Goal: Task Accomplishment & Management: Manage account settings

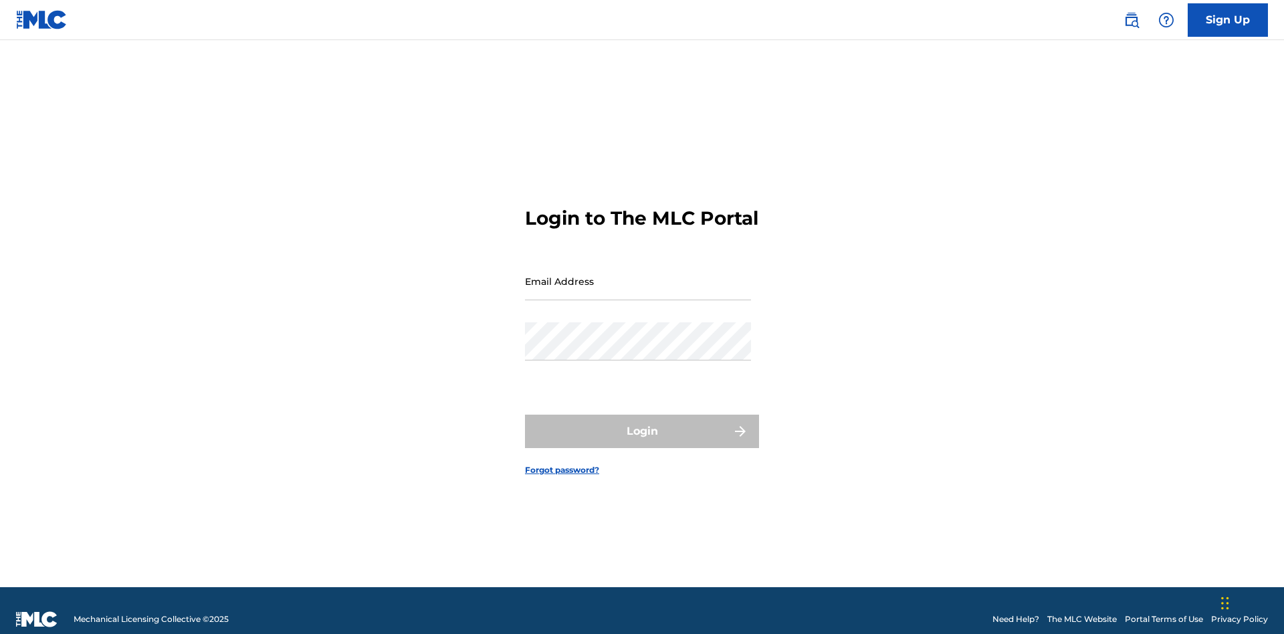
scroll to position [17, 0]
click at [638, 275] on input "Email Address" at bounding box center [638, 281] width 226 height 38
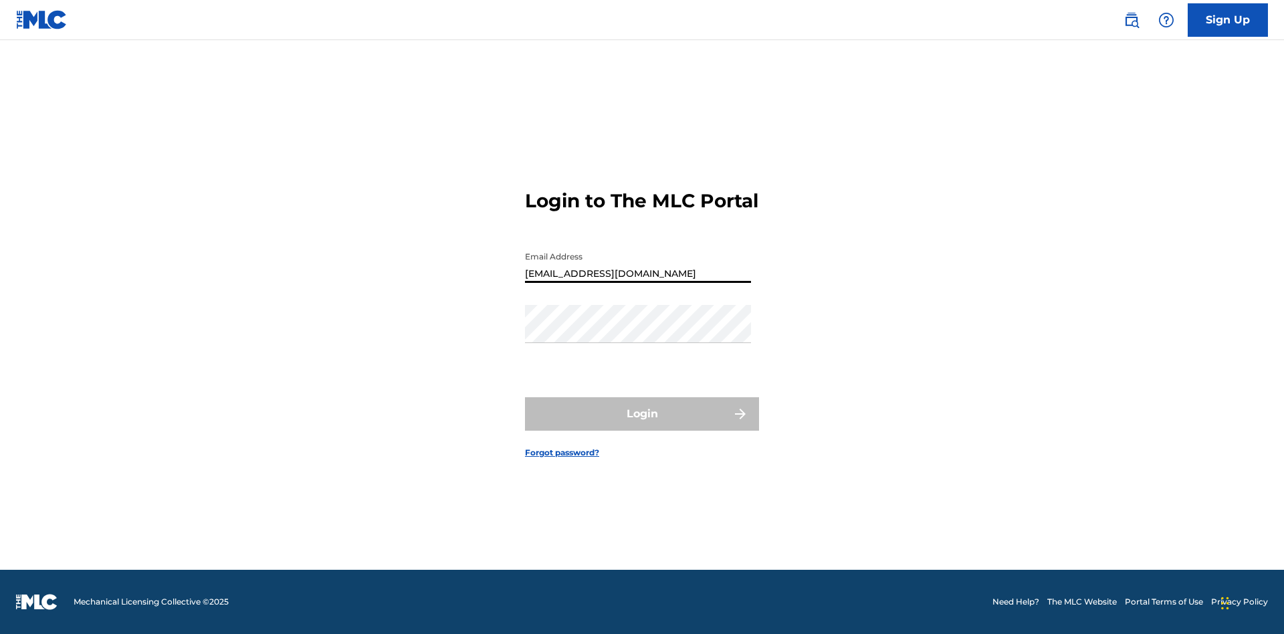
type input "XenaSongwriter@gmail.com"
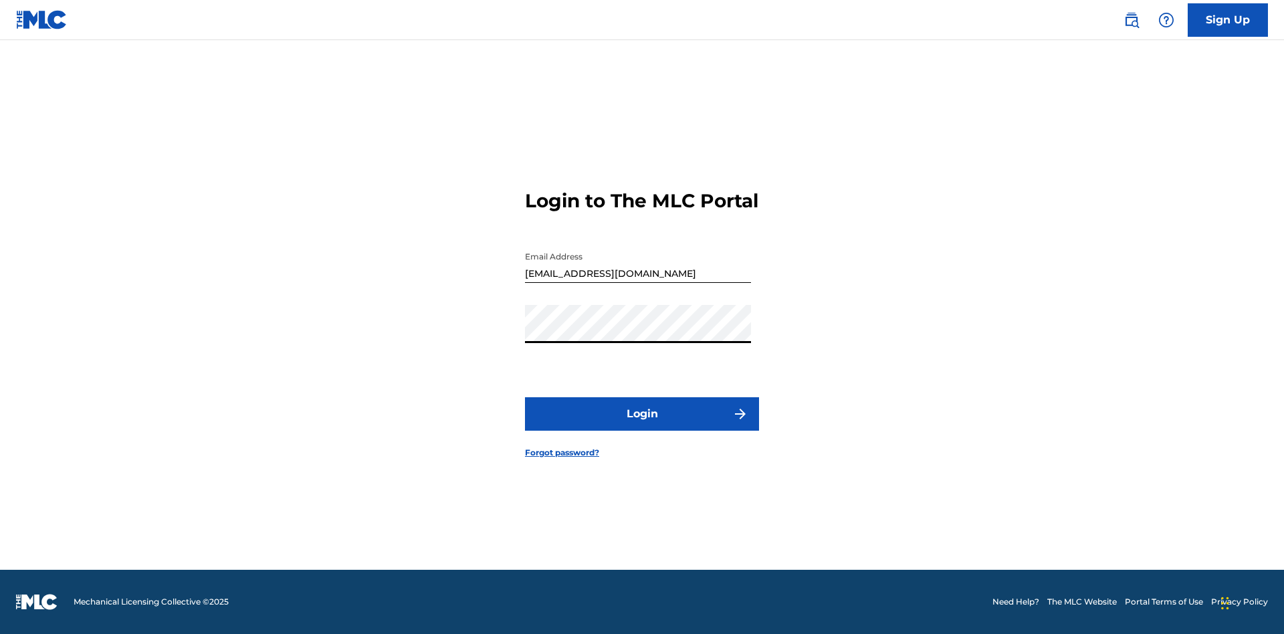
click at [642, 425] on button "Login" at bounding box center [642, 413] width 234 height 33
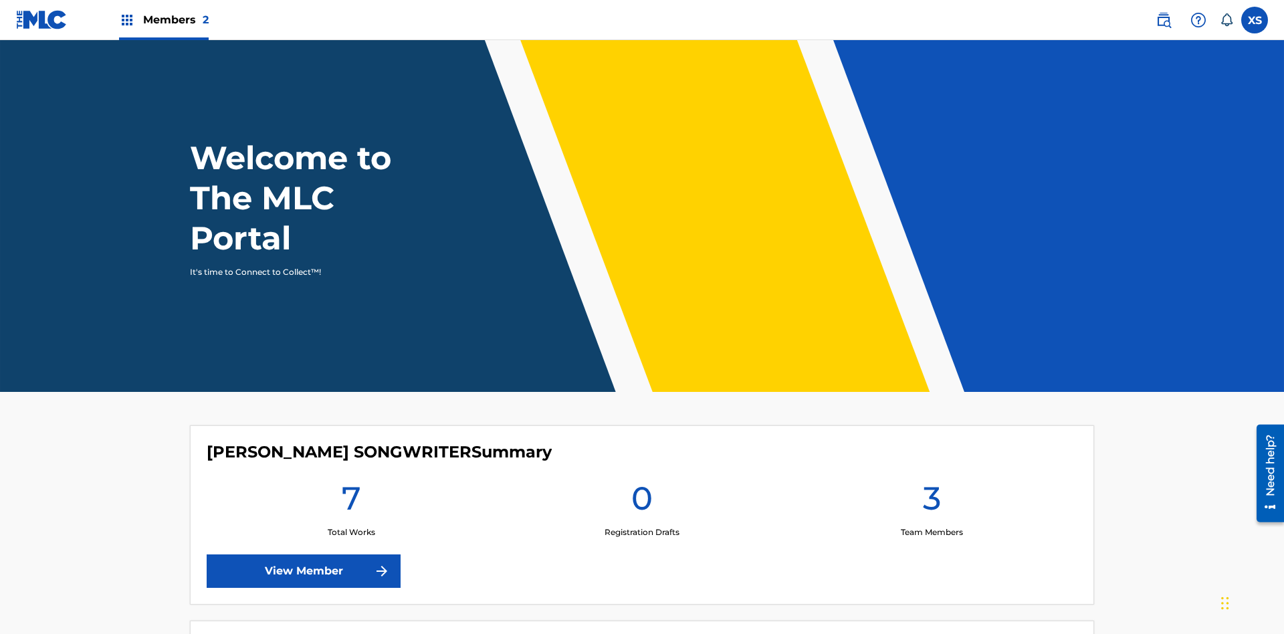
scroll to position [58, 0]
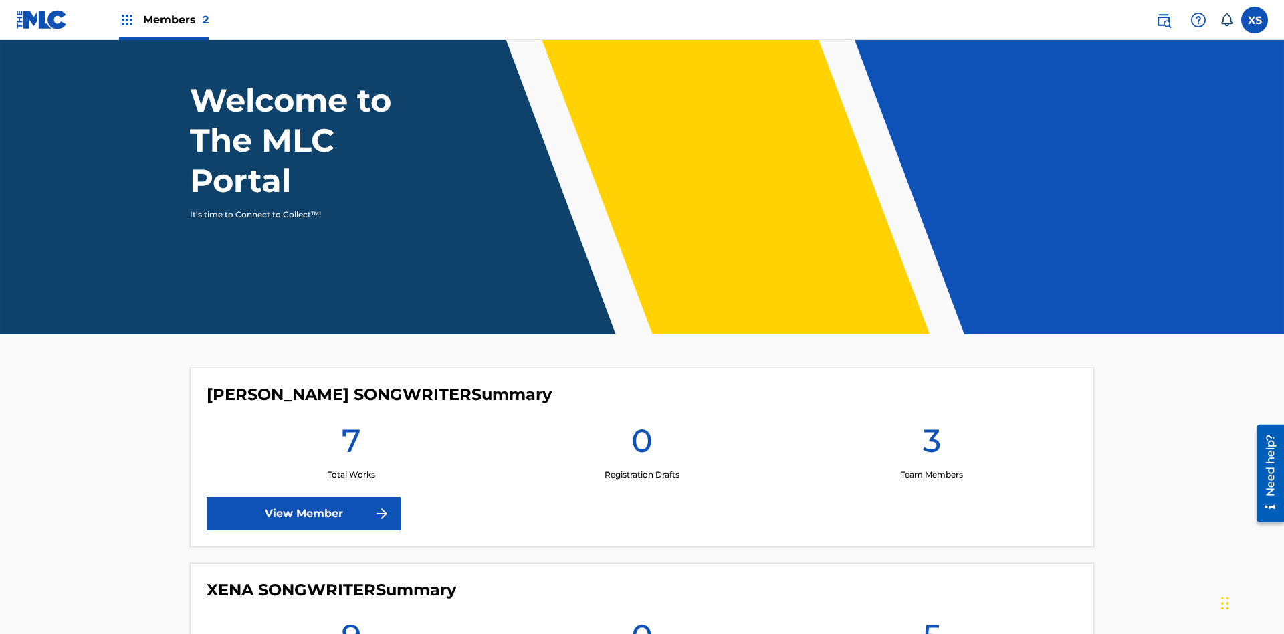
click at [163, 19] on span "Members 2" at bounding box center [176, 19] width 66 height 15
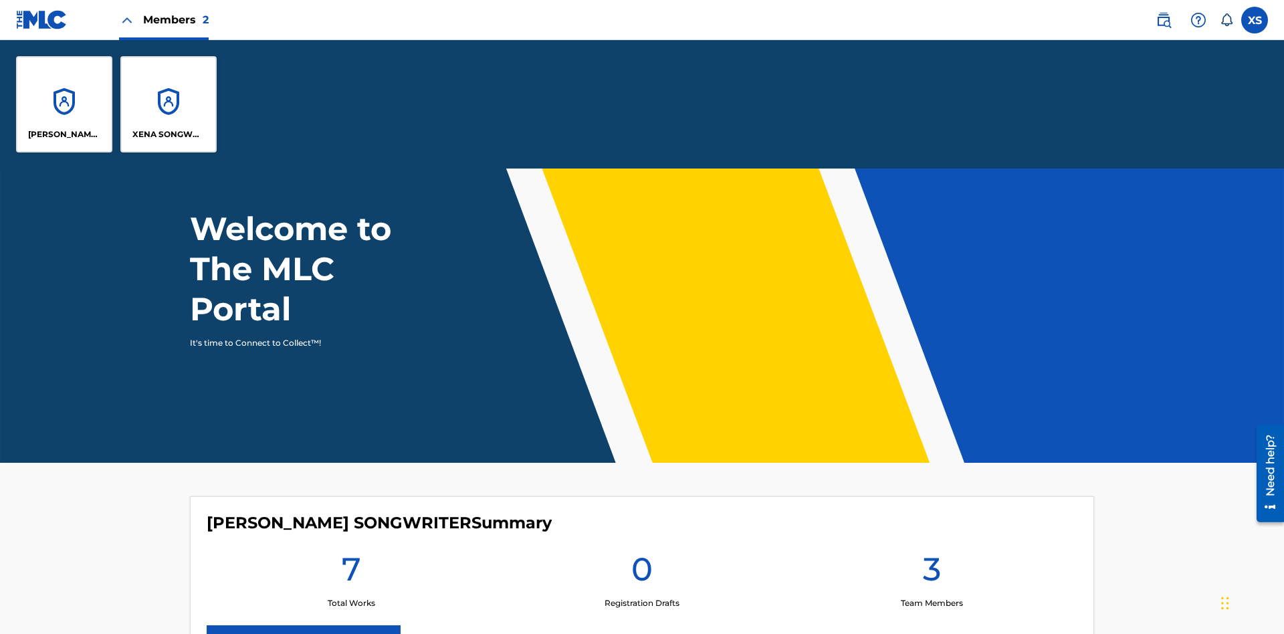
scroll to position [0, 0]
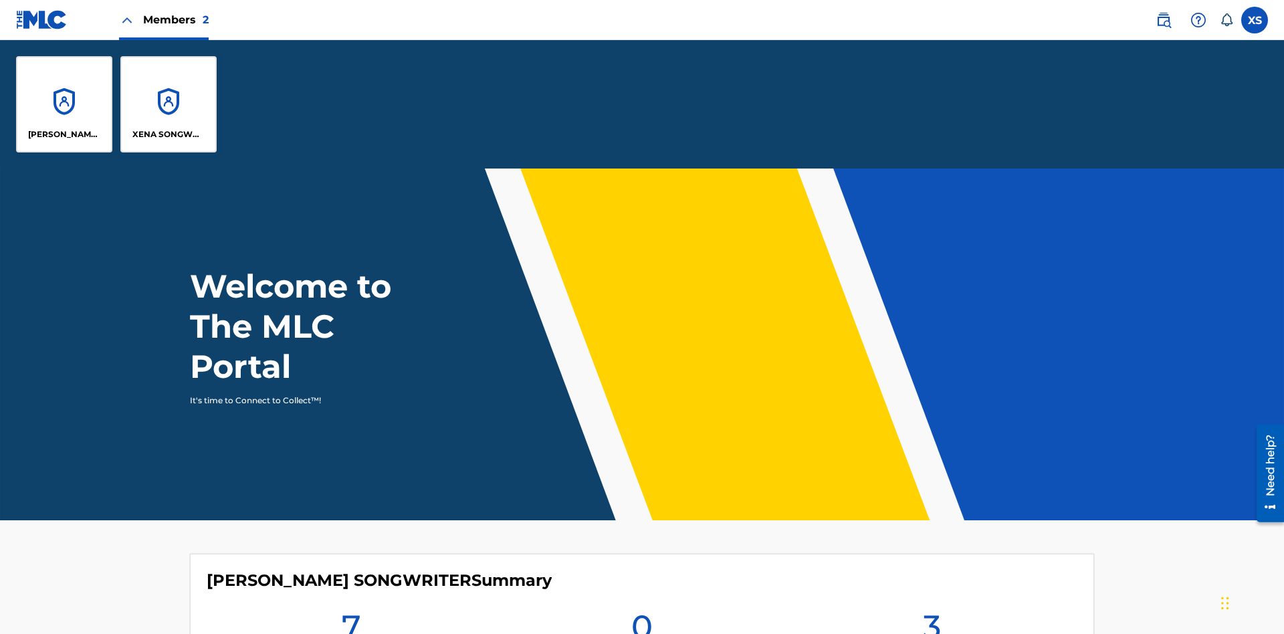
click at [169, 134] on p "XENA SONGWRITER" at bounding box center [168, 134] width 73 height 12
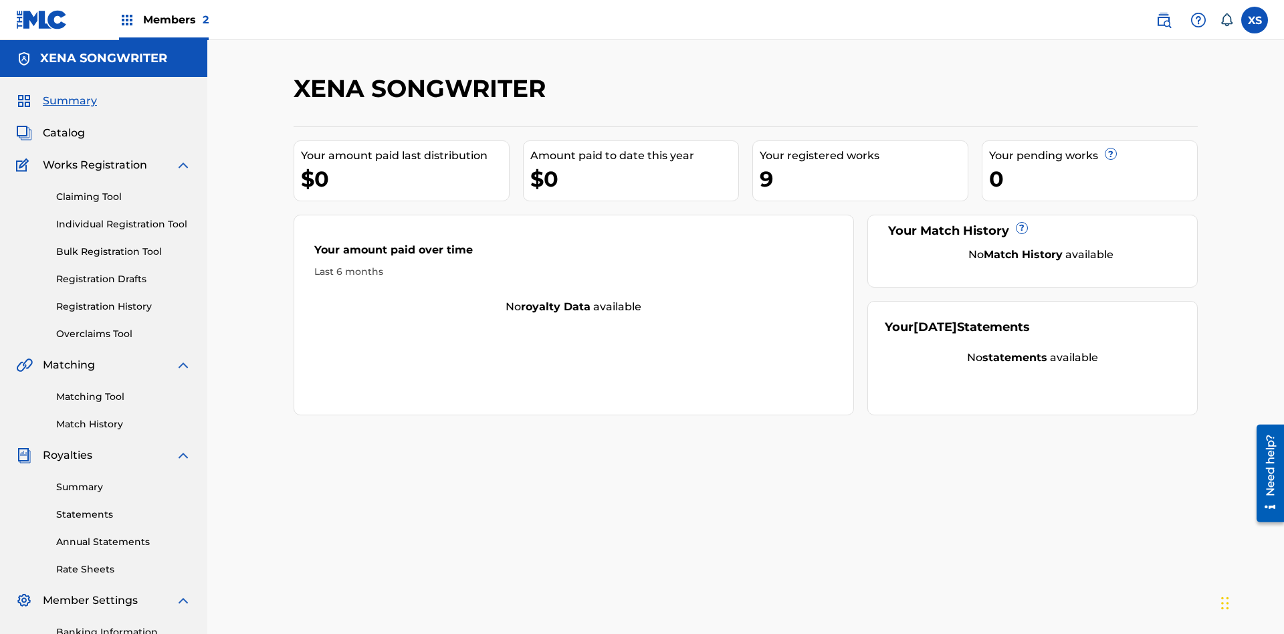
click at [64, 125] on span "Catalog" at bounding box center [64, 133] width 42 height 16
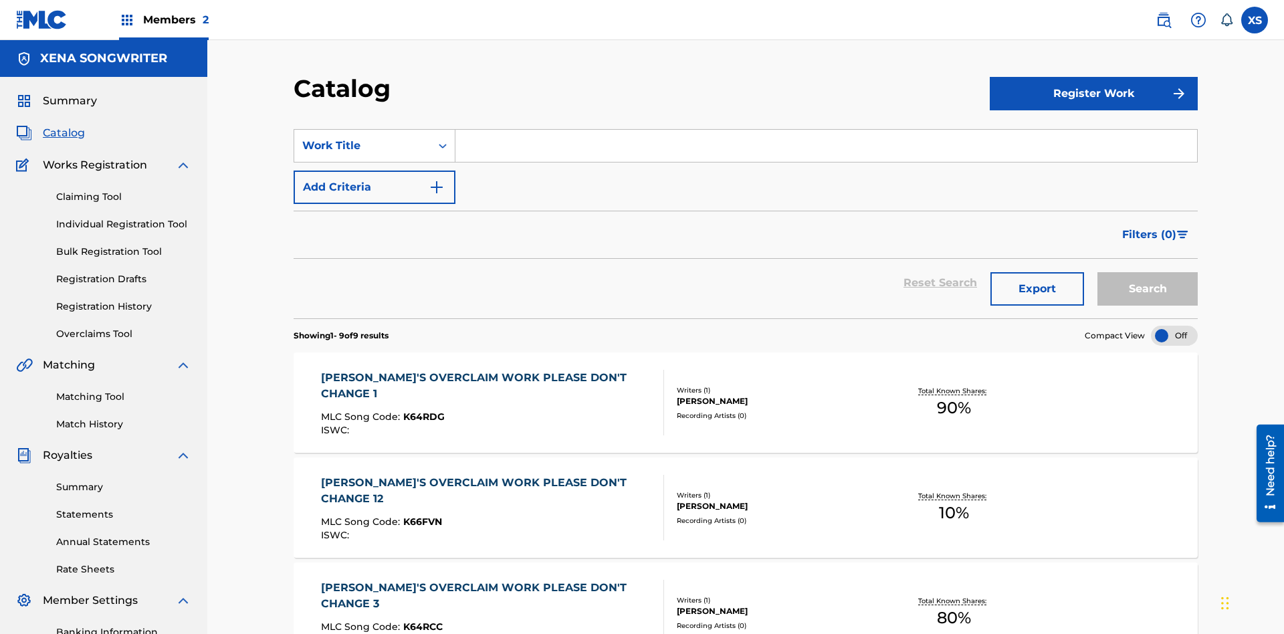
click at [746, 395] on div "DYLAN TANNER HINK" at bounding box center [778, 401] width 202 height 12
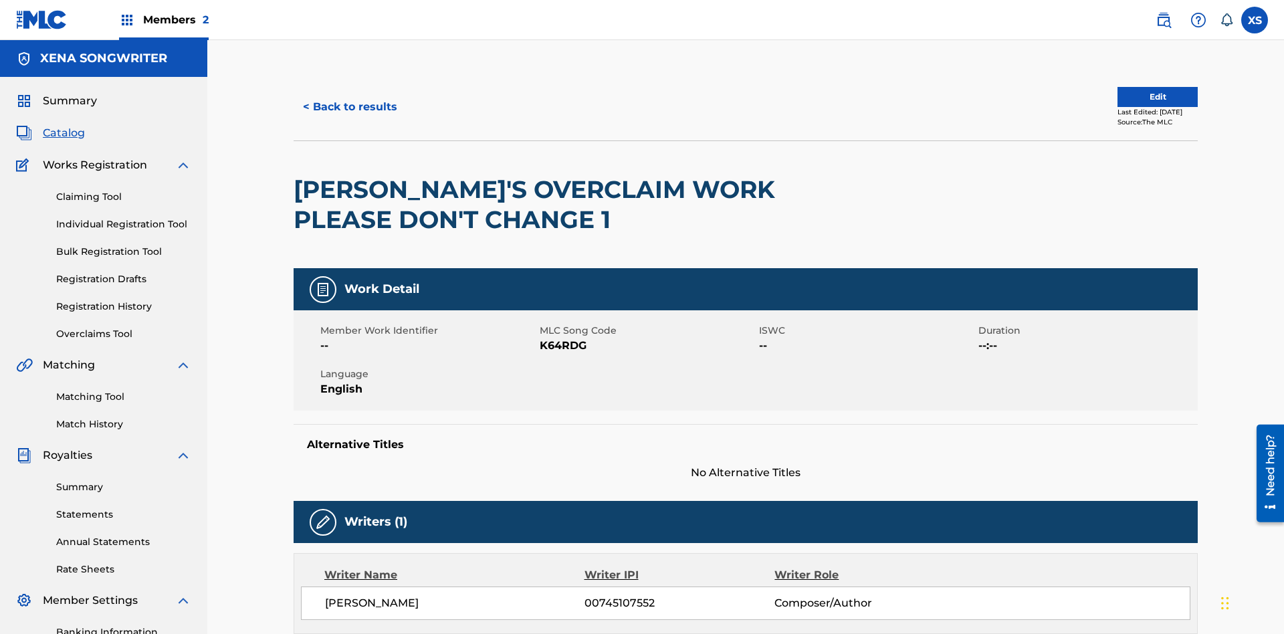
click at [1255, 19] on label at bounding box center [1255, 20] width 27 height 27
click at [1255, 20] on input "XS Xena Songwriter xenasongwriter@gmail.com Notification Preferences Profile Lo…" at bounding box center [1255, 20] width 0 height 0
click at [1125, 189] on p "Log out" at bounding box center [1125, 189] width 31 height 12
click at [1255, 20] on input "XS Xena Songwriter xenasongwriter@gmail.com Notification Preferences Profile Lo…" at bounding box center [1255, 20] width 0 height 0
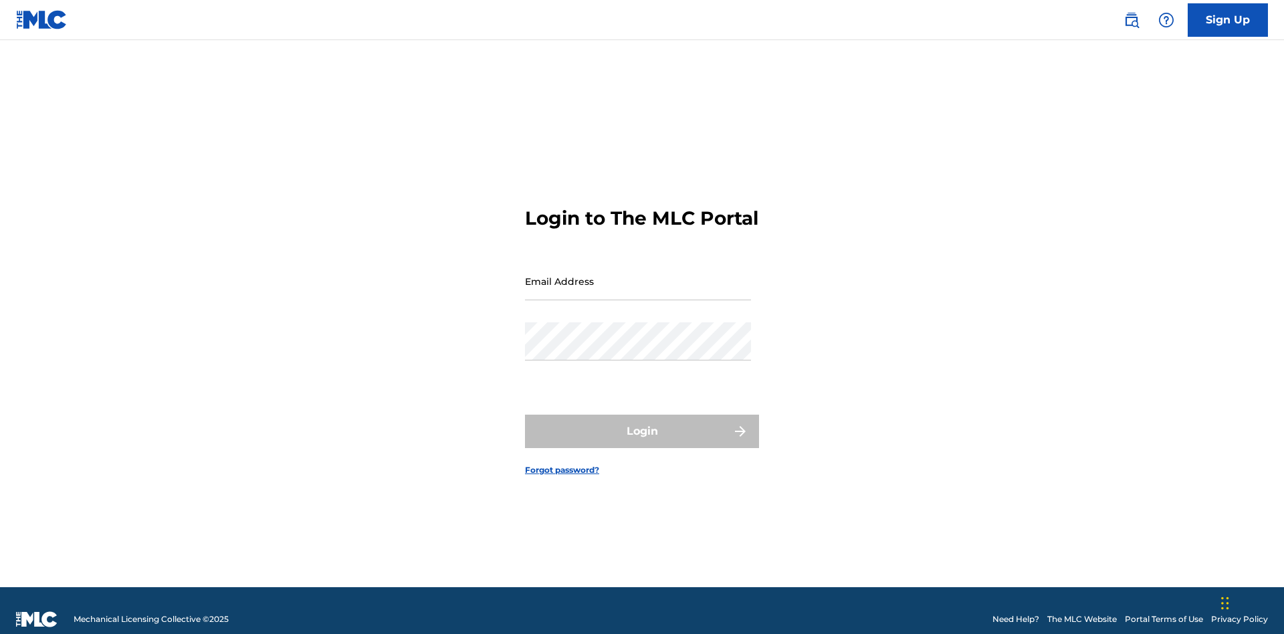
scroll to position [17, 0]
click at [638, 275] on input "Email Address" at bounding box center [638, 281] width 226 height 38
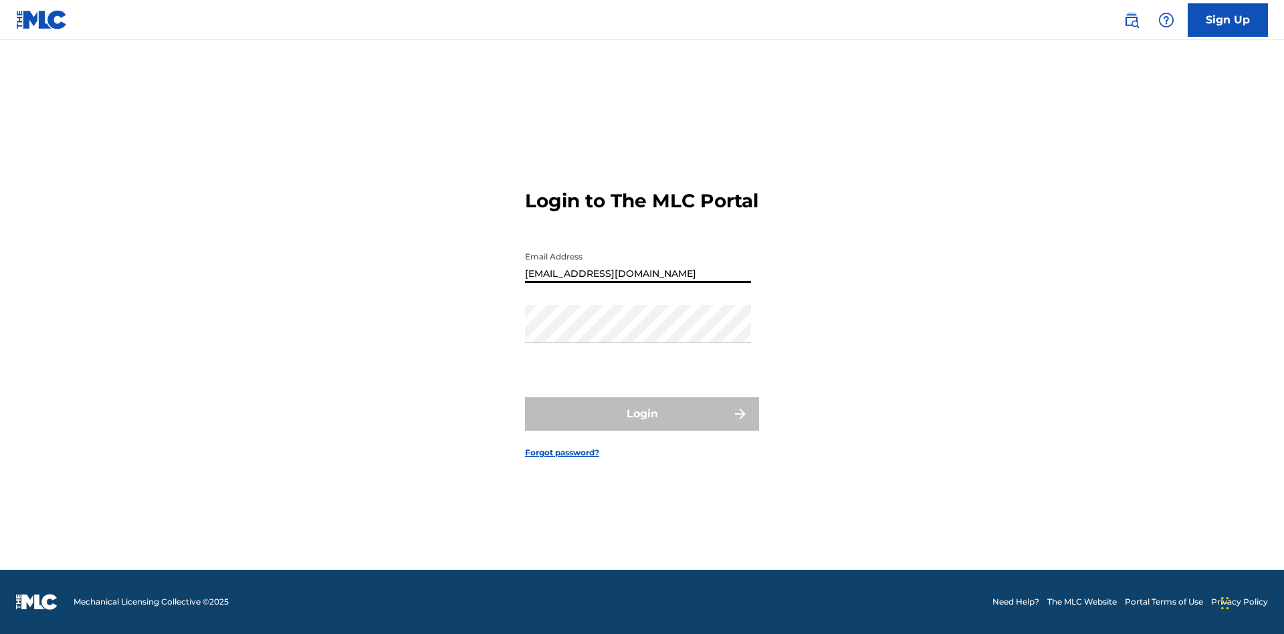
type input "CleoSongwriter@gmail.com"
click at [642, 425] on button "Login" at bounding box center [642, 413] width 234 height 33
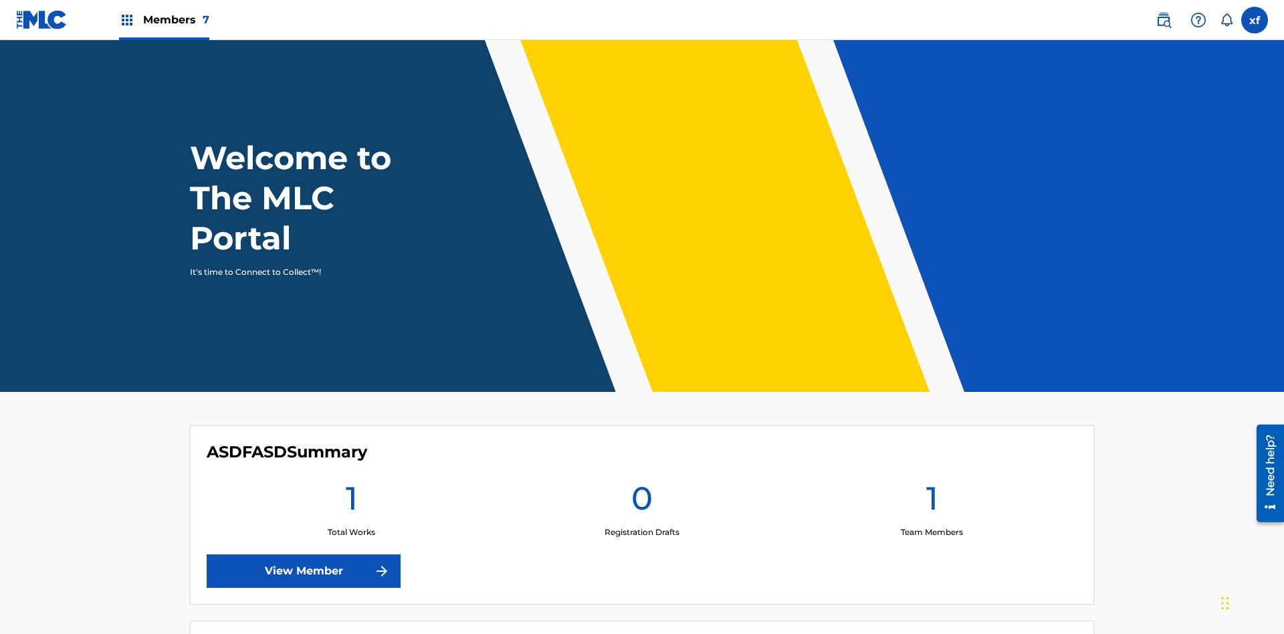
scroll to position [58, 0]
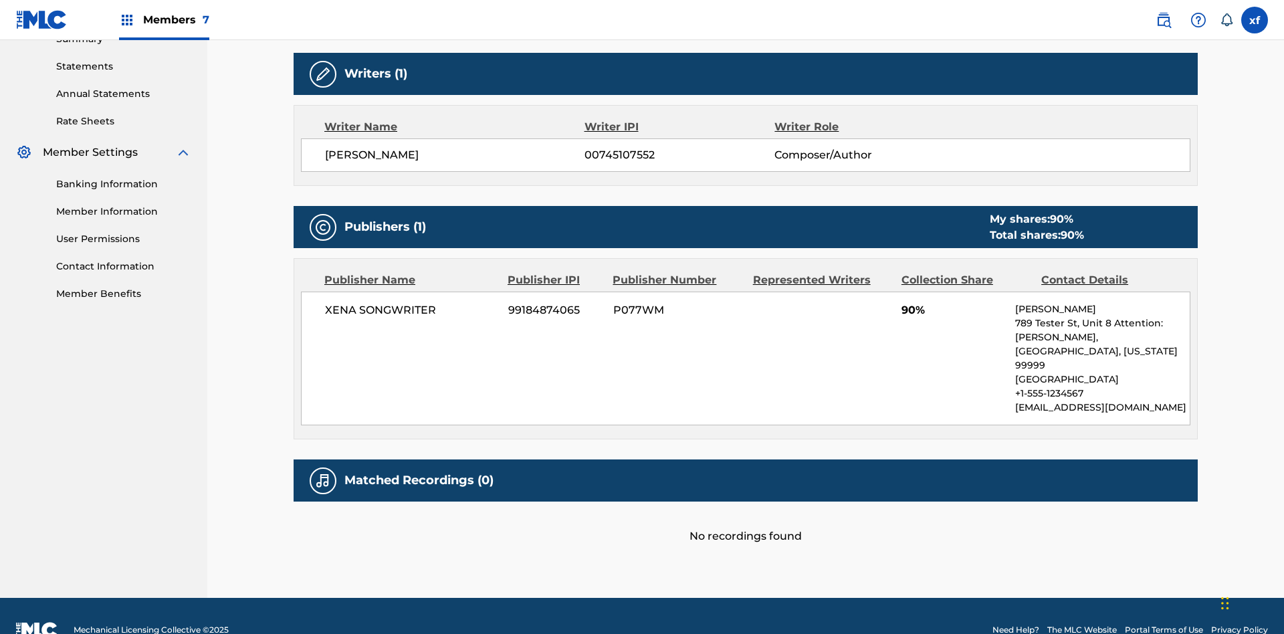
click at [1255, 19] on label at bounding box center [1255, 20] width 27 height 27
click at [1255, 20] on input "xf x4MRteJXM0 ft1qU24xvZ cleosongwriter@gmail.com Notification Preferences Prof…" at bounding box center [1255, 20] width 0 height 0
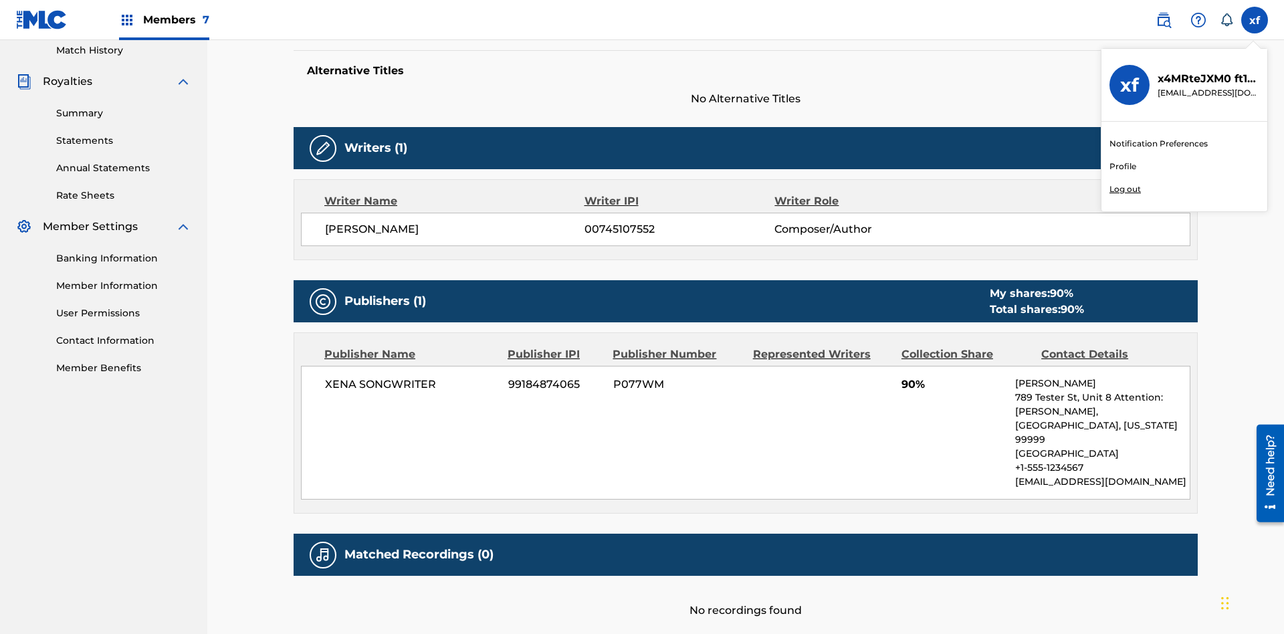
click at [1125, 189] on p "Log out" at bounding box center [1125, 189] width 31 height 12
click at [1255, 20] on input "xf x4MRteJXM0 ft1qU24xvZ cleosongwriter@gmail.com Notification Preferences Prof…" at bounding box center [1255, 20] width 0 height 0
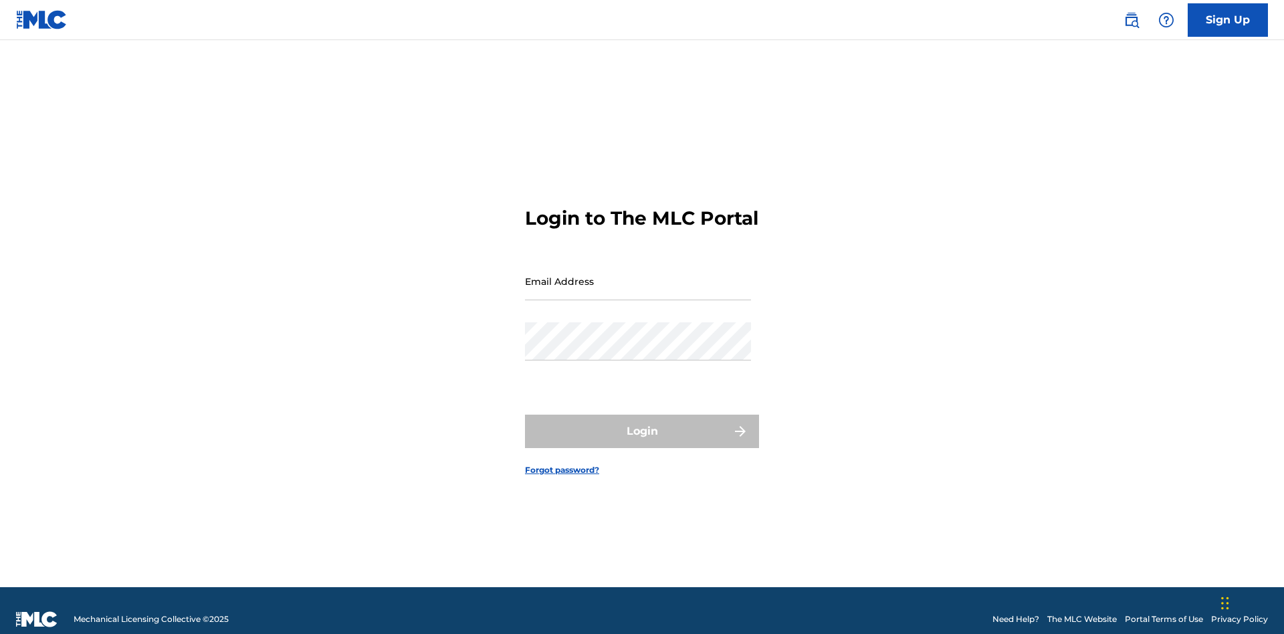
scroll to position [17, 0]
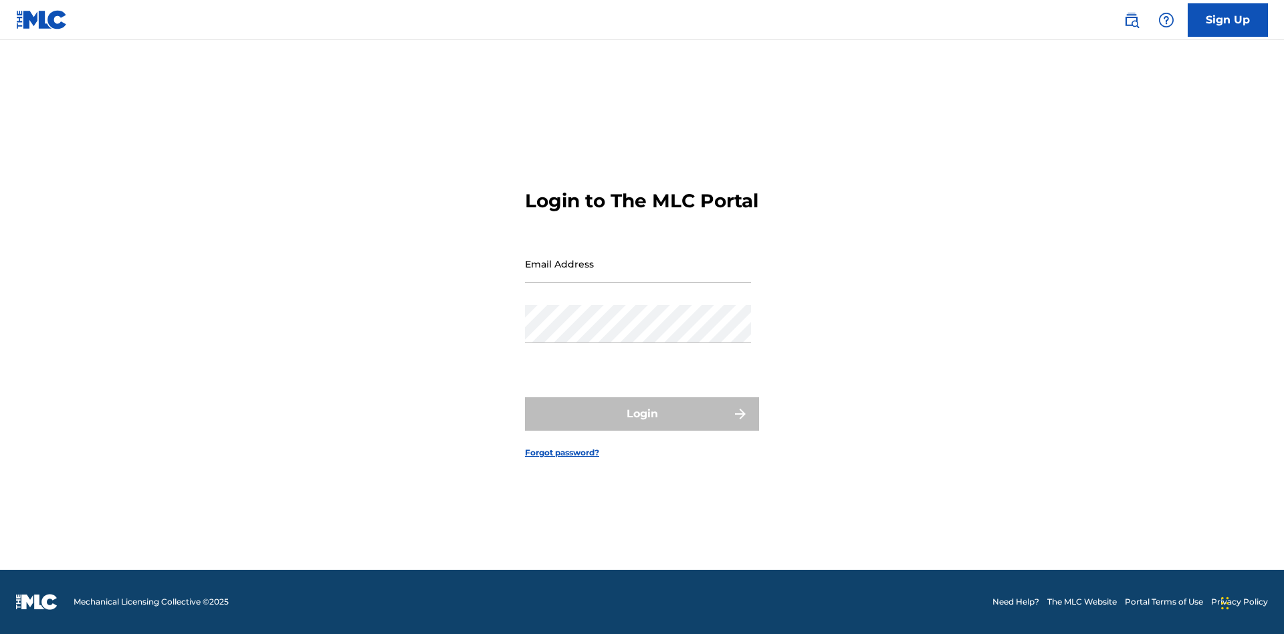
click at [638, 275] on input "Email Address" at bounding box center [638, 264] width 226 height 38
type input "[EMAIL_ADDRESS][DOMAIN_NAME]"
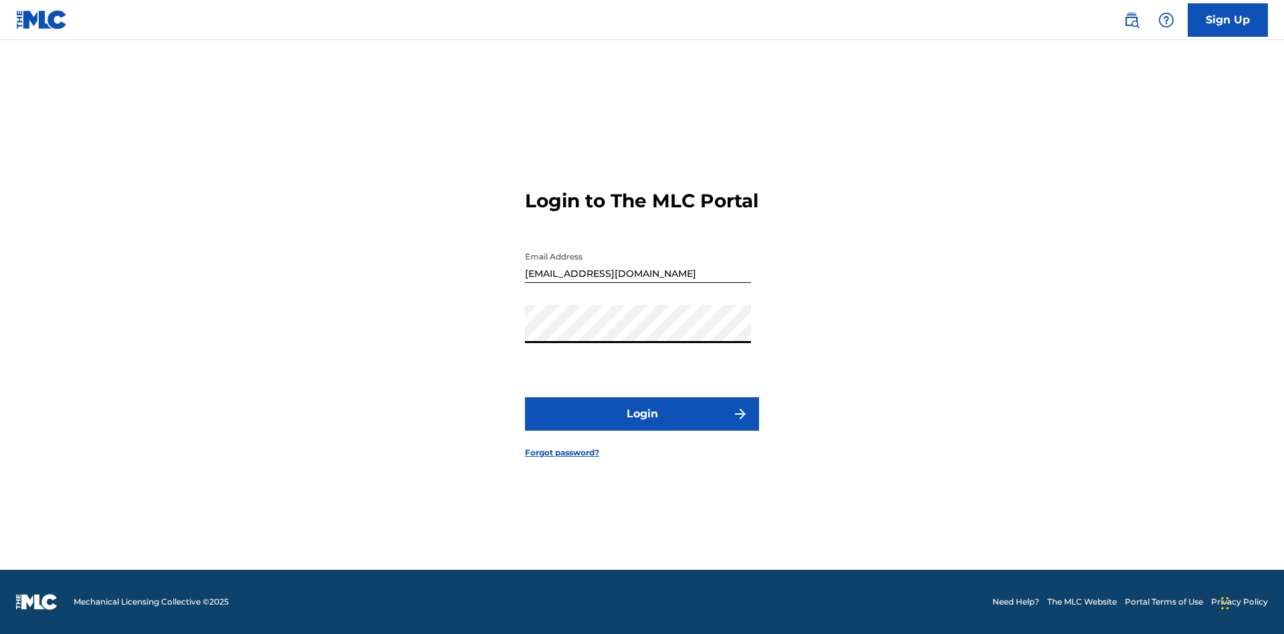
click at [642, 425] on button "Login" at bounding box center [642, 413] width 234 height 33
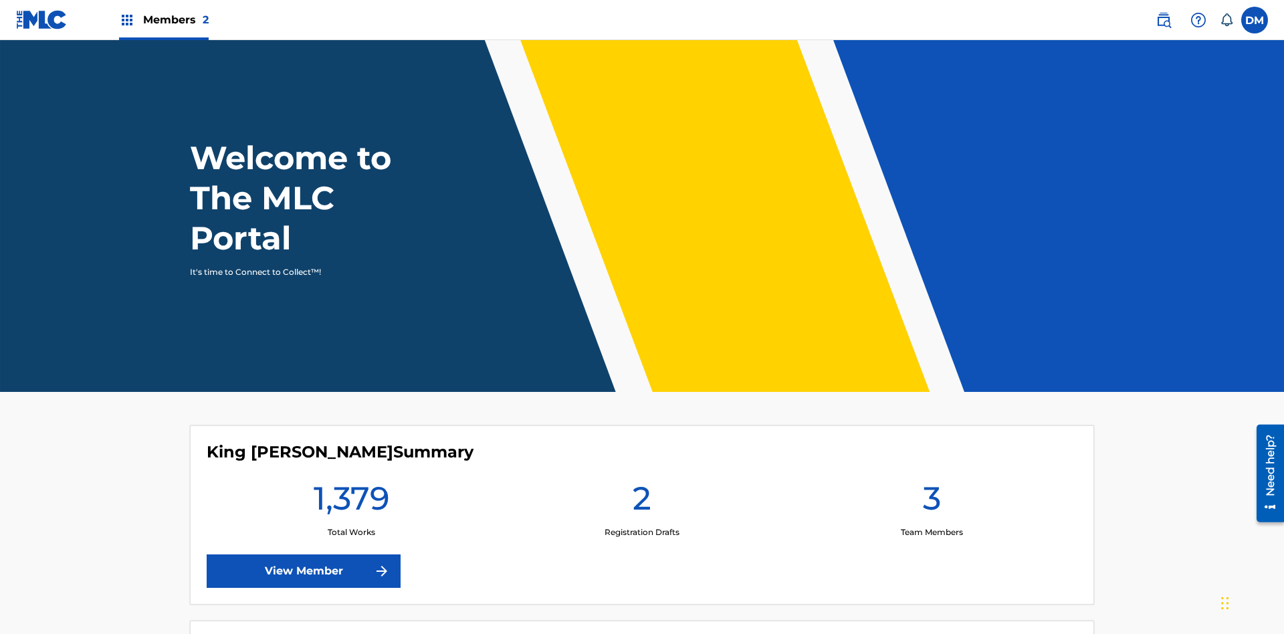
scroll to position [58, 0]
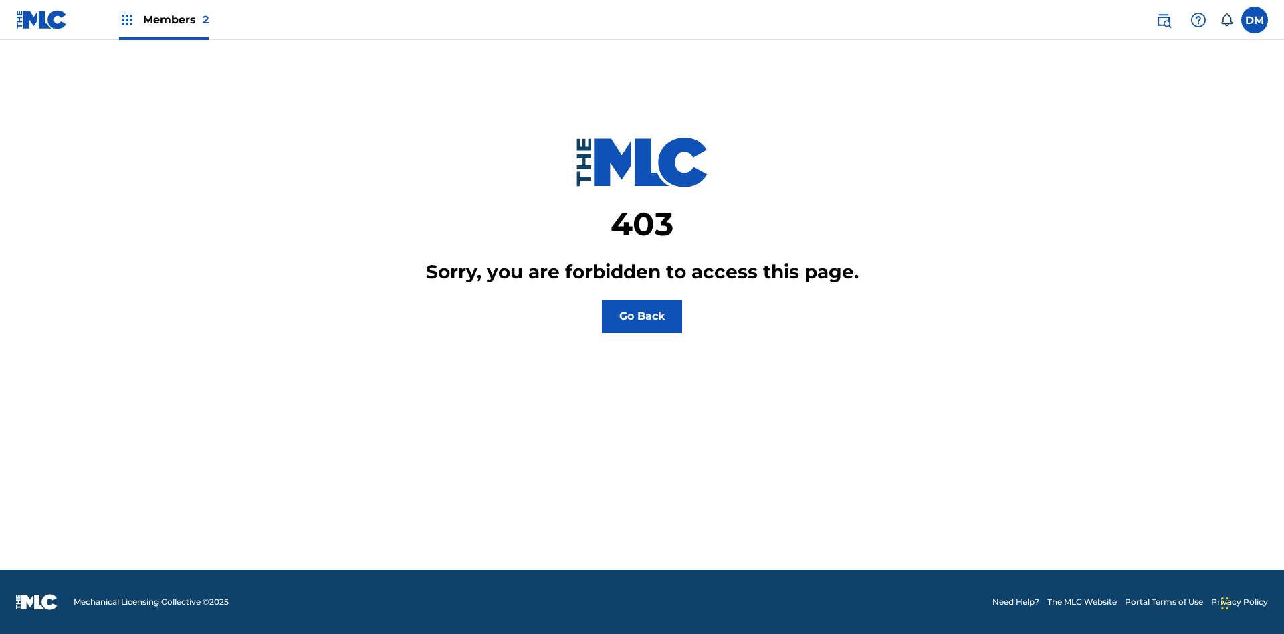
click at [1255, 19] on label at bounding box center [1255, 20] width 27 height 27
click at [1255, 20] on input "[PERSON_NAME] [PERSON_NAME] [EMAIL_ADDRESS][DOMAIN_NAME] Notification Preferenc…" at bounding box center [1255, 20] width 0 height 0
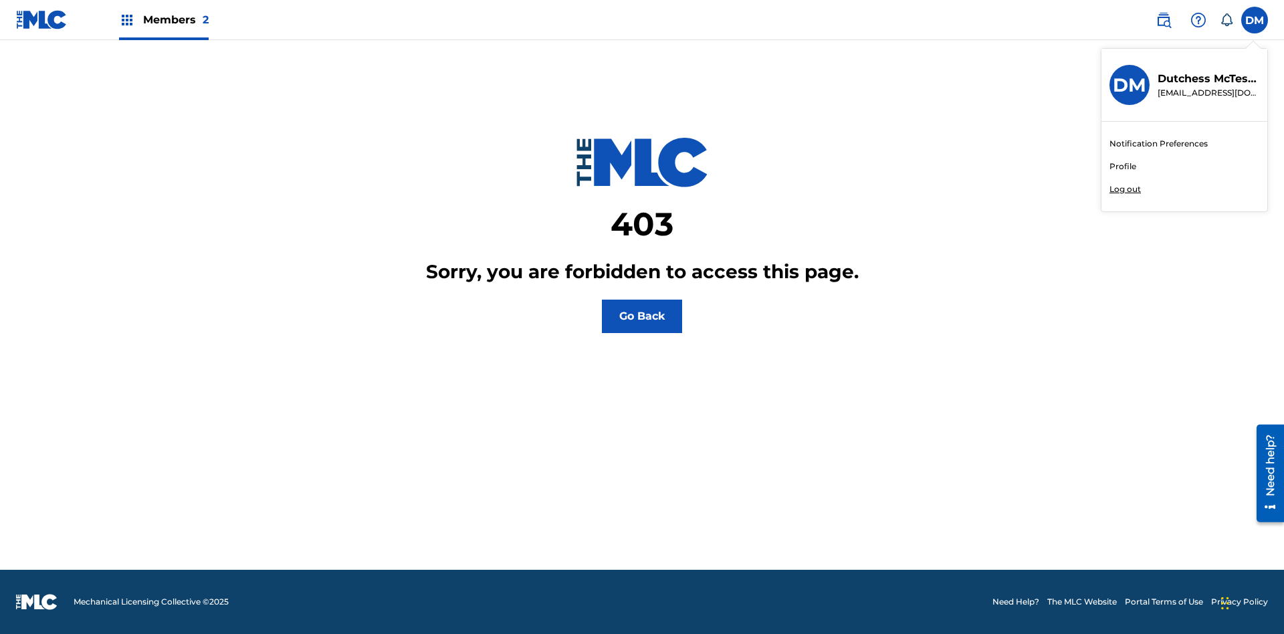
click at [1125, 189] on p "Log out" at bounding box center [1125, 189] width 31 height 12
click at [1255, 20] on input "[PERSON_NAME] [PERSON_NAME] [EMAIL_ADDRESS][DOMAIN_NAME] Notification Preferenc…" at bounding box center [1255, 20] width 0 height 0
